Goal: Find contact information: Find contact information

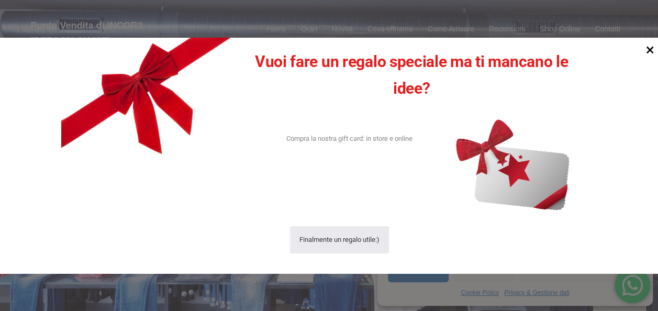
click at [647, 52] on icon at bounding box center [650, 50] width 14 height 14
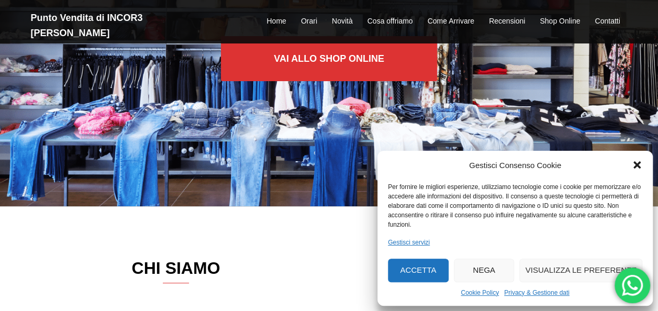
scroll to position [157, 0]
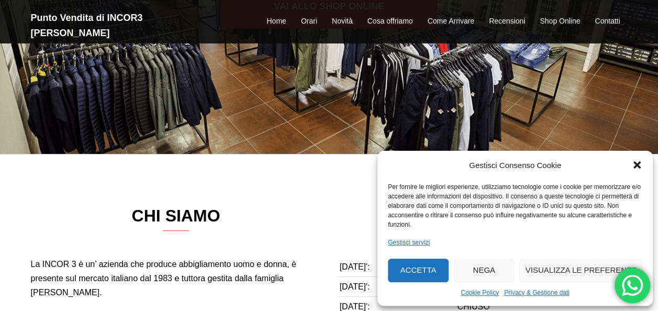
click at [640, 163] on icon "Chiudi la finestra di dialogo" at bounding box center [637, 165] width 10 height 10
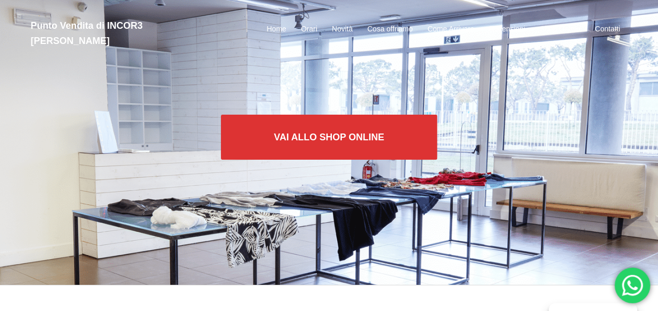
scroll to position [0, 0]
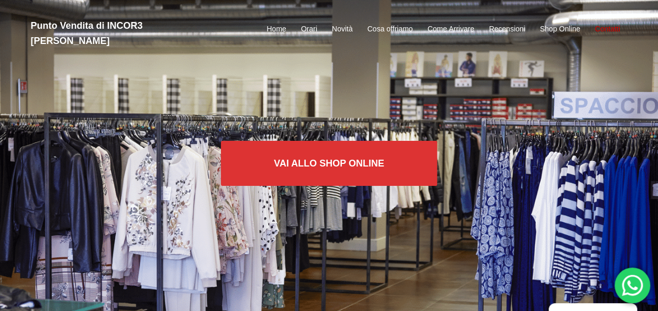
click at [610, 25] on link "Contatti" at bounding box center [607, 29] width 25 height 13
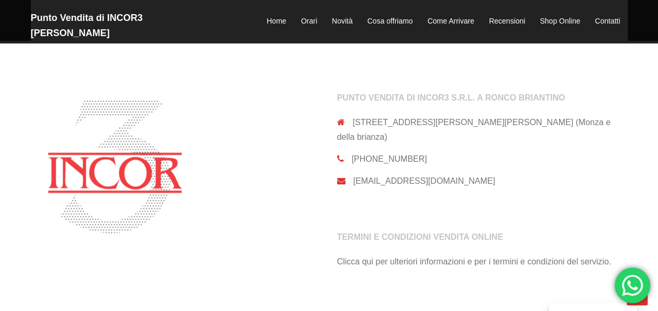
scroll to position [2279, 0]
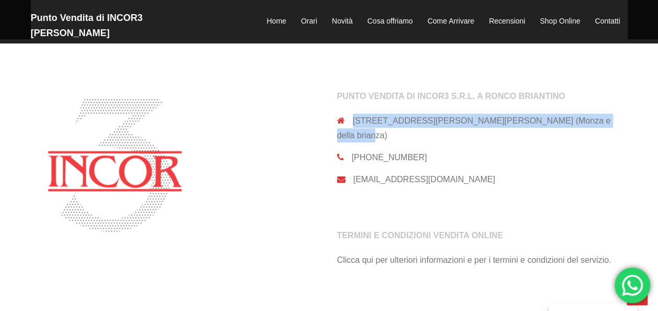
drag, startPoint x: 586, startPoint y: 120, endPoint x: 339, endPoint y: 119, distance: 247.6
click at [339, 119] on div "[STREET_ADDRESS][PERSON_NAME][PERSON_NAME] (Monza e della brianza)" at bounding box center [478, 128] width 283 height 28
copy div "[STREET_ADDRESS][PERSON_NAME][PERSON_NAME] (Monza e della brianza)"
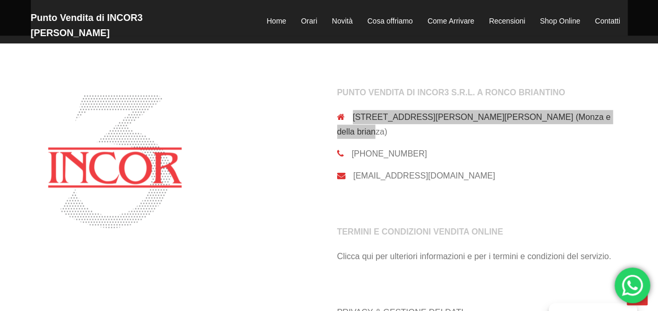
scroll to position [2265, 0]
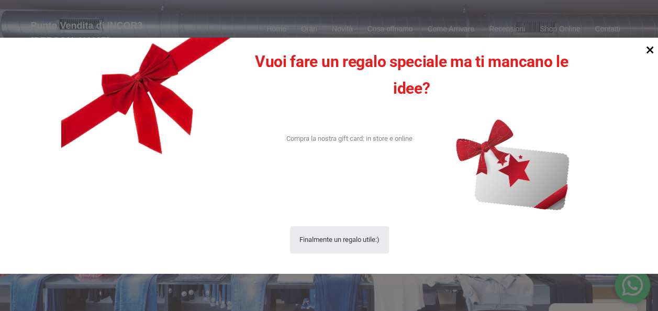
click at [650, 49] on icon at bounding box center [650, 50] width 14 height 14
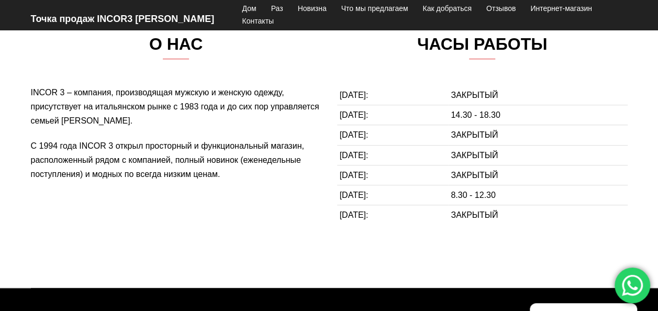
scroll to position [314, 0]
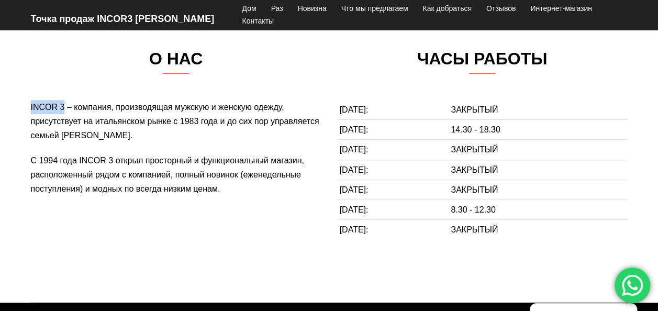
drag, startPoint x: 64, startPoint y: 104, endPoint x: 26, endPoint y: 101, distance: 37.8
click at [26, 101] on div "О НАС INCOR 3 – компания, производящая мужскую и женскую одежду, присутствует н…" at bounding box center [329, 150] width 658 height 306
copy p "INCOR 3"
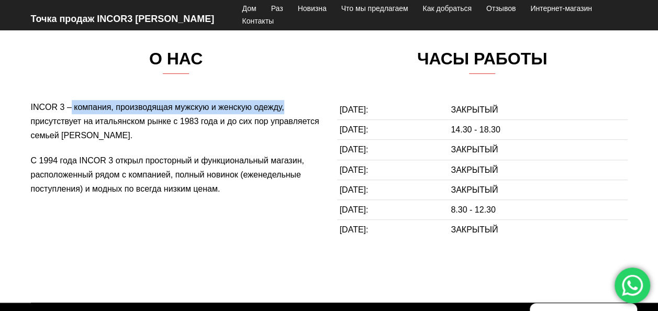
drag, startPoint x: 72, startPoint y: 107, endPoint x: 288, endPoint y: 86, distance: 216.8
click at [288, 86] on div "О НАС INCOR 3 – компания, производящая мужскую и женскую одежду, присутствует н…" at bounding box center [176, 122] width 291 height 147
drag, startPoint x: 288, startPoint y: 86, endPoint x: 212, endPoint y: 109, distance: 79.3
copy p "компания, производящая мужскую и женскую одежду,"
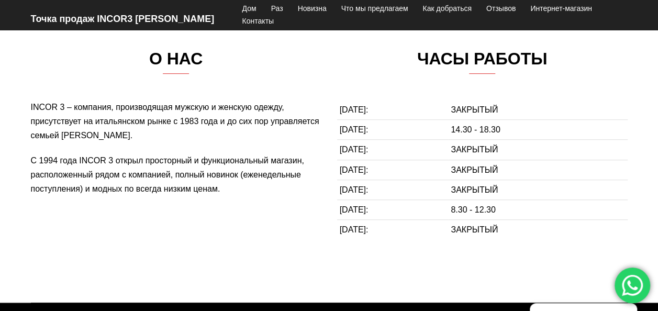
drag, startPoint x: 340, startPoint y: 105, endPoint x: 537, endPoint y: 243, distance: 241.0
click at [537, 243] on div "ЧАСЫ РАБОТЫ ПОНЕДЕЛЬНИК: ЗАКРЫТЫЙ ВТОРНИК: 14.30 - 18.30 СРЕДА: ЗАКРЫТЫЙ ЧЕТВЕР…" at bounding box center [482, 149] width 291 height 201
copy table
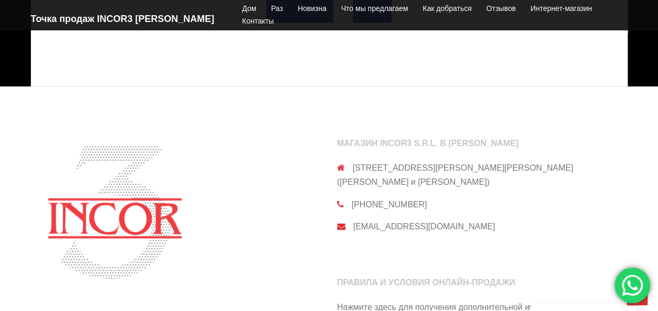
scroll to position [2217, 0]
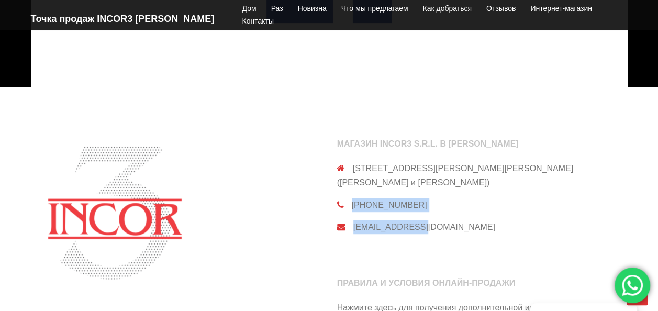
drag, startPoint x: 353, startPoint y: 201, endPoint x: 419, endPoint y: 226, distance: 71.1
click at [419, 226] on aside "МАГАЗИН INCOR3 S.R.L. В РОНКО БРИАНТИНО Via Eligio Brigatti 56, Ronco Briantino…" at bounding box center [478, 186] width 283 height 95
copy aside "+39 0396815050 incor@incor3.it"
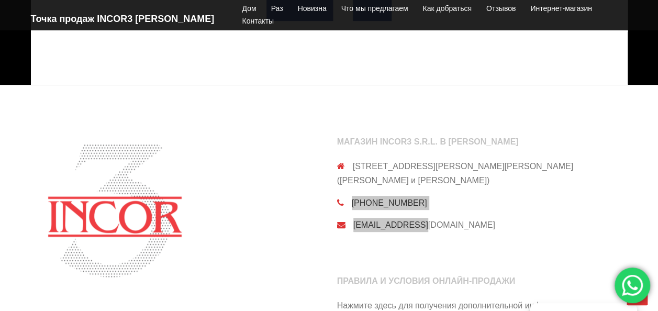
scroll to position [2203, 0]
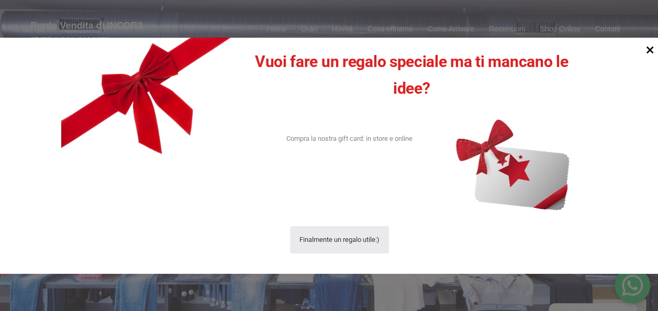
click at [650, 50] on icon at bounding box center [650, 50] width 7 height 7
